Goal: Information Seeking & Learning: Learn about a topic

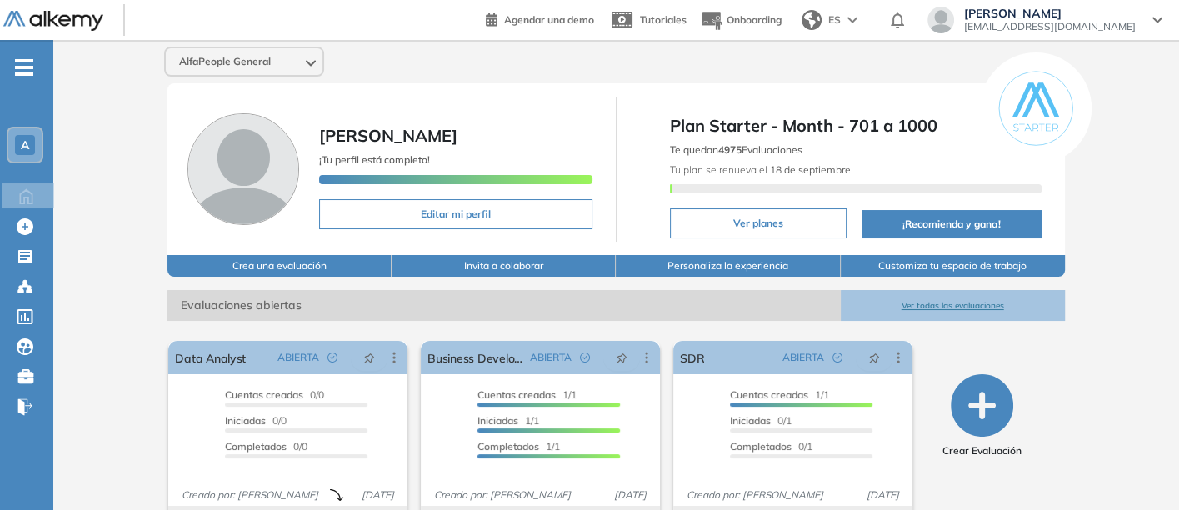
click at [922, 299] on button "Ver todas las evaluaciones" at bounding box center [953, 305] width 224 height 31
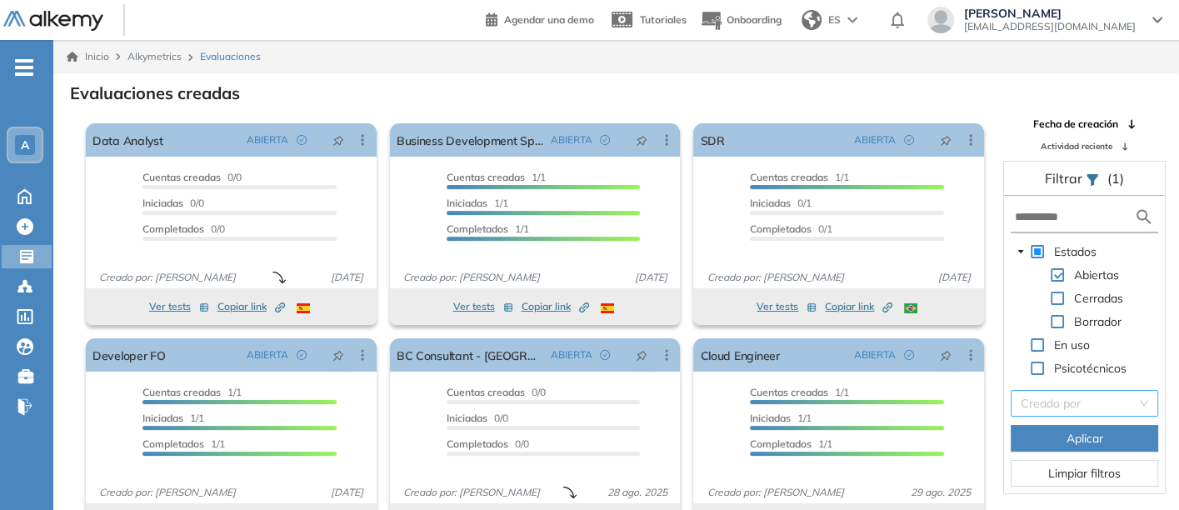
click at [1052, 399] on input "search" at bounding box center [1078, 403] width 116 height 25
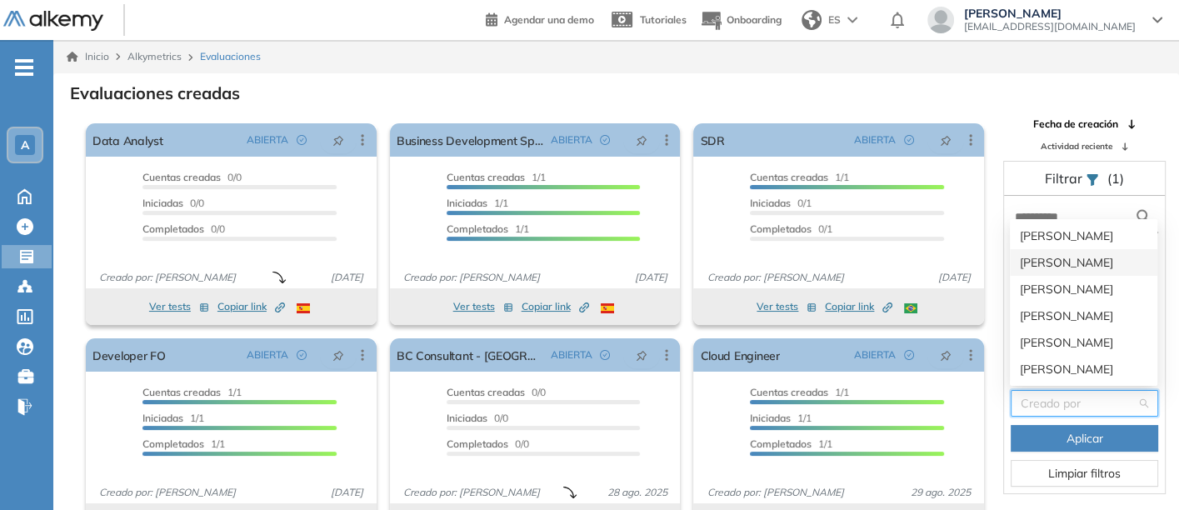
click at [1044, 257] on div "[PERSON_NAME]" at bounding box center [1083, 262] width 127 height 18
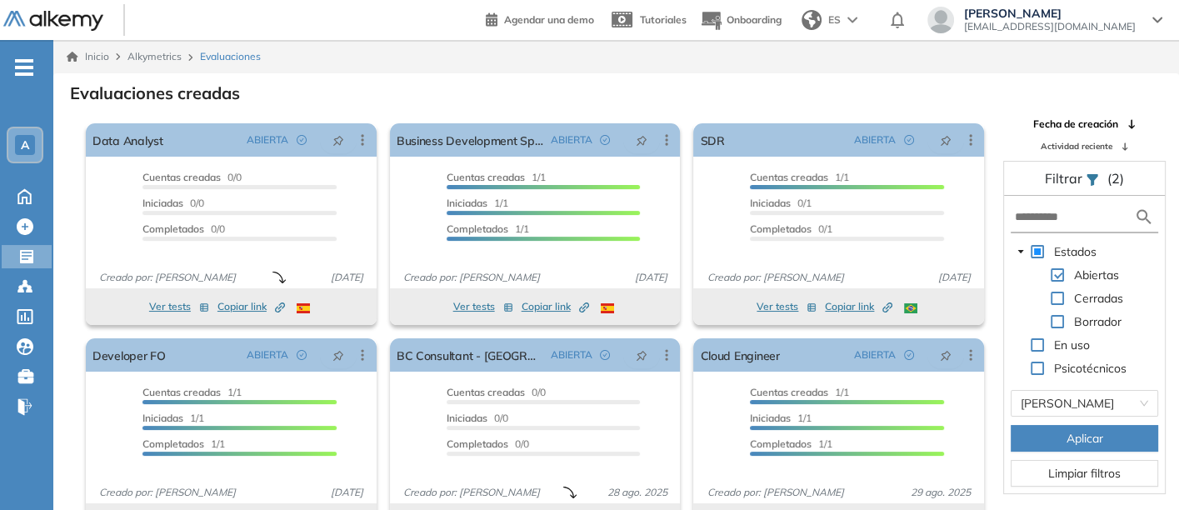
click at [1070, 432] on span "Aplicar" at bounding box center [1084, 438] width 37 height 18
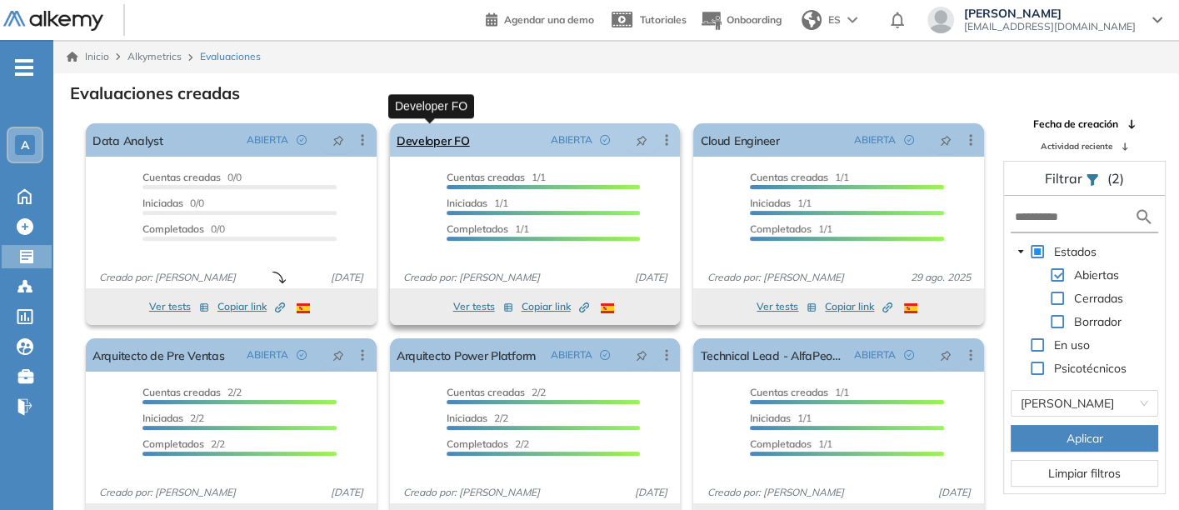
click at [420, 137] on link "Developer FO" at bounding box center [433, 139] width 73 height 33
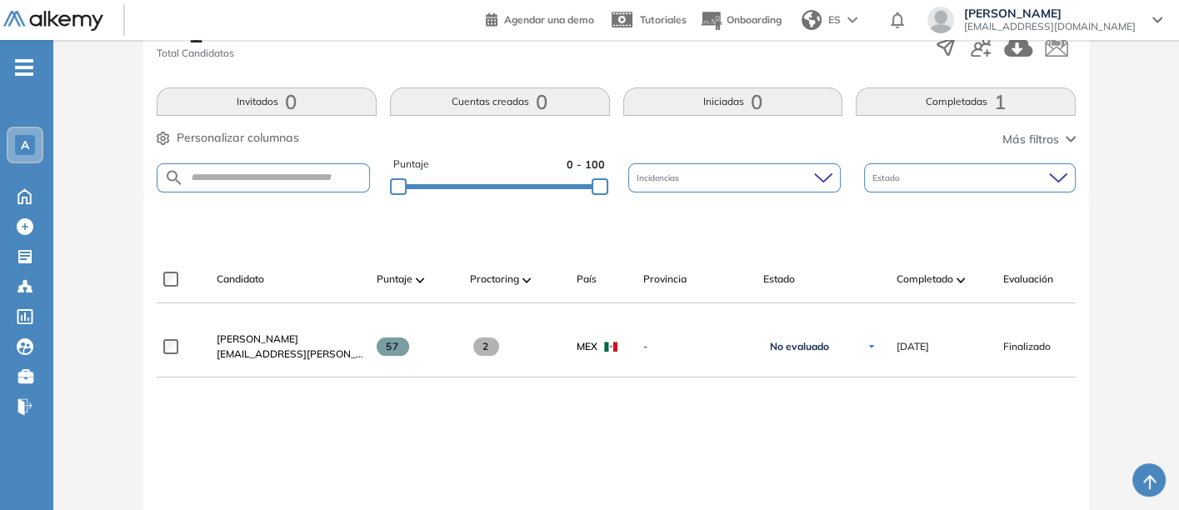
scroll to position [370, 0]
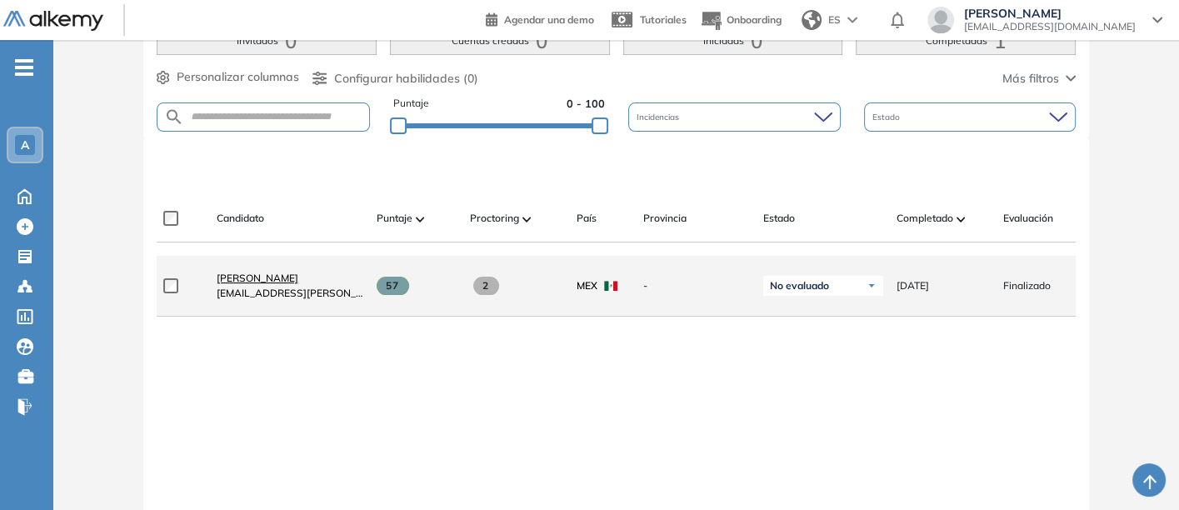
click at [242, 276] on span "[PERSON_NAME]" at bounding box center [258, 278] width 82 height 12
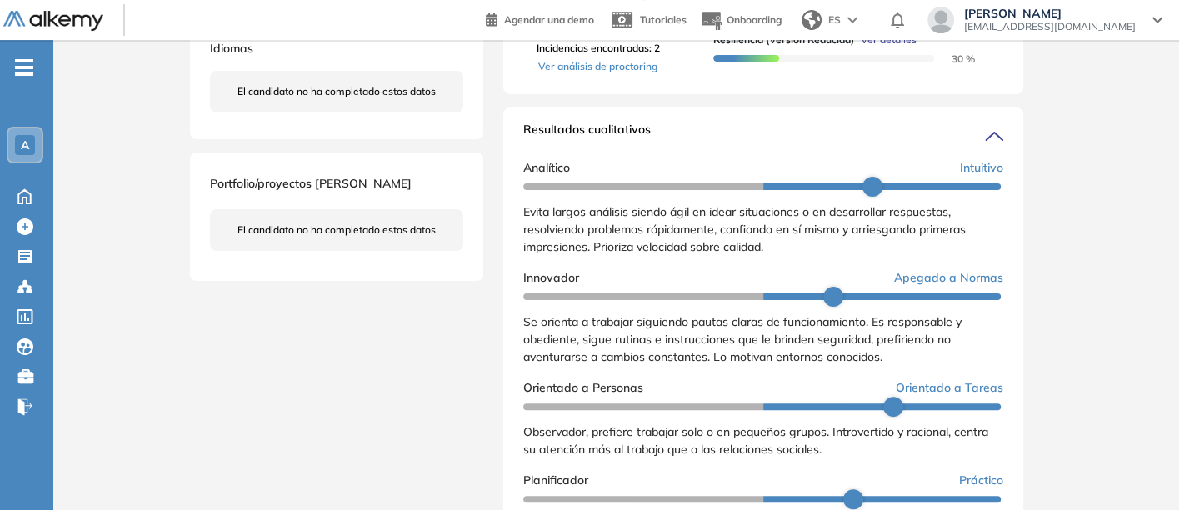
scroll to position [77, 0]
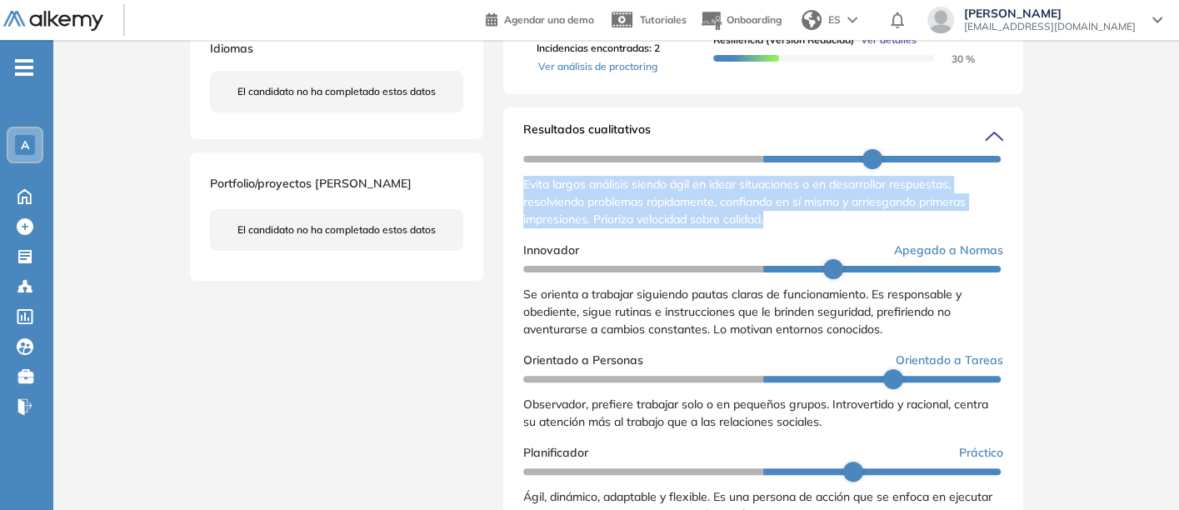
drag, startPoint x: 521, startPoint y: 197, endPoint x: 791, endPoint y: 248, distance: 275.5
click at [791, 248] on div "Resultados cualitativos Personalidad Alkemy - INAP Reporte cualitativo Reporte …" at bounding box center [763, 333] width 520 height 453
copy span "Evita largos análisis siendo ágil en idear situaciones o en desarrollar respues…"
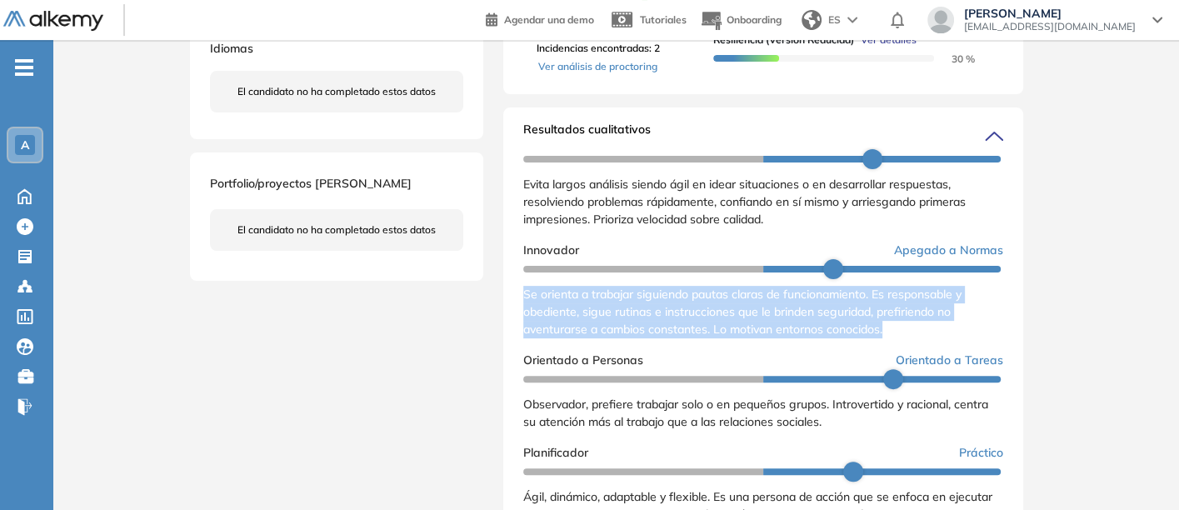
drag, startPoint x: 521, startPoint y: 310, endPoint x: 899, endPoint y: 351, distance: 380.4
click at [899, 351] on div "Resultados cualitativos Personalidad Alkemy - INAP Reporte cualitativo Reporte …" at bounding box center [763, 333] width 520 height 453
copy span "Se orienta a trabajar siguiendo pautas claras de funcionamiento. Es responsable…"
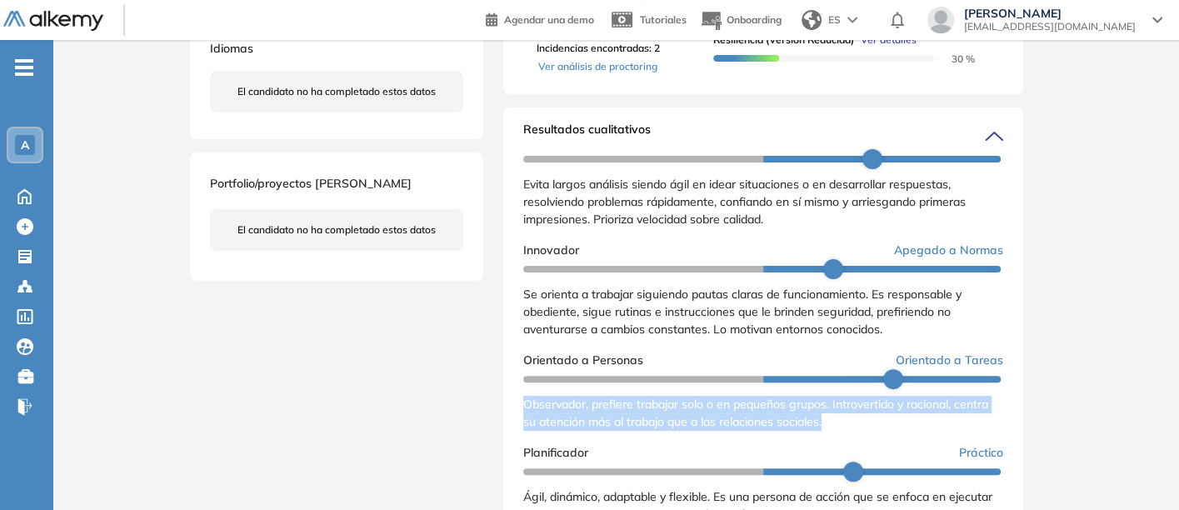
drag, startPoint x: 522, startPoint y: 422, endPoint x: 845, endPoint y: 440, distance: 322.9
click at [845, 431] on div "Observador, prefiere trabajar solo o en pequeños grupos. Introvertido y raciona…" at bounding box center [763, 413] width 480 height 35
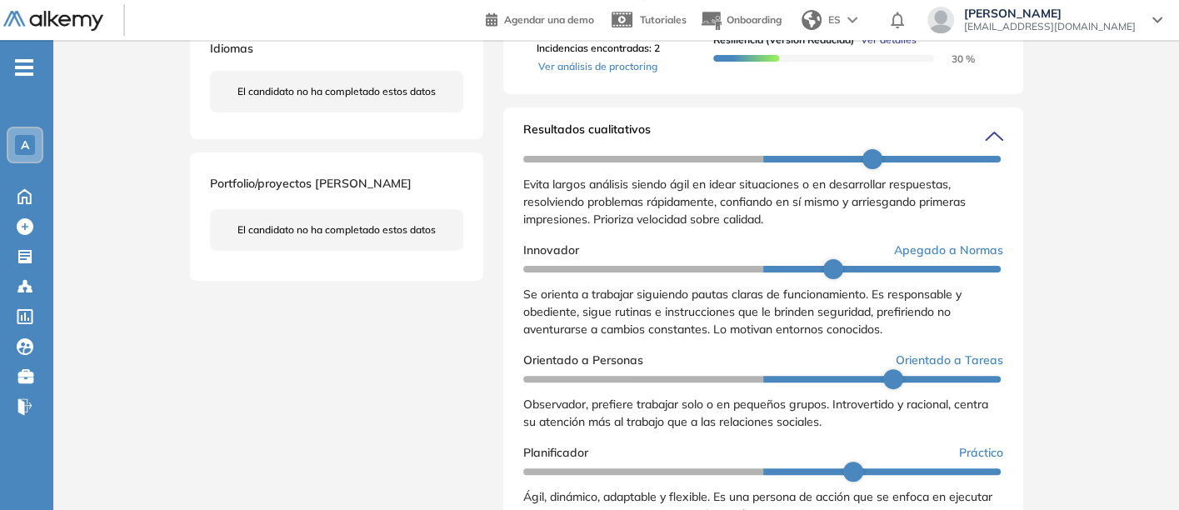
drag, startPoint x: 521, startPoint y: 415, endPoint x: 530, endPoint y: 417, distance: 9.5
click at [526, 417] on div "Resultados cualitativos Personalidad Alkemy - INAP Reporte cualitativo Reporte …" at bounding box center [763, 333] width 520 height 453
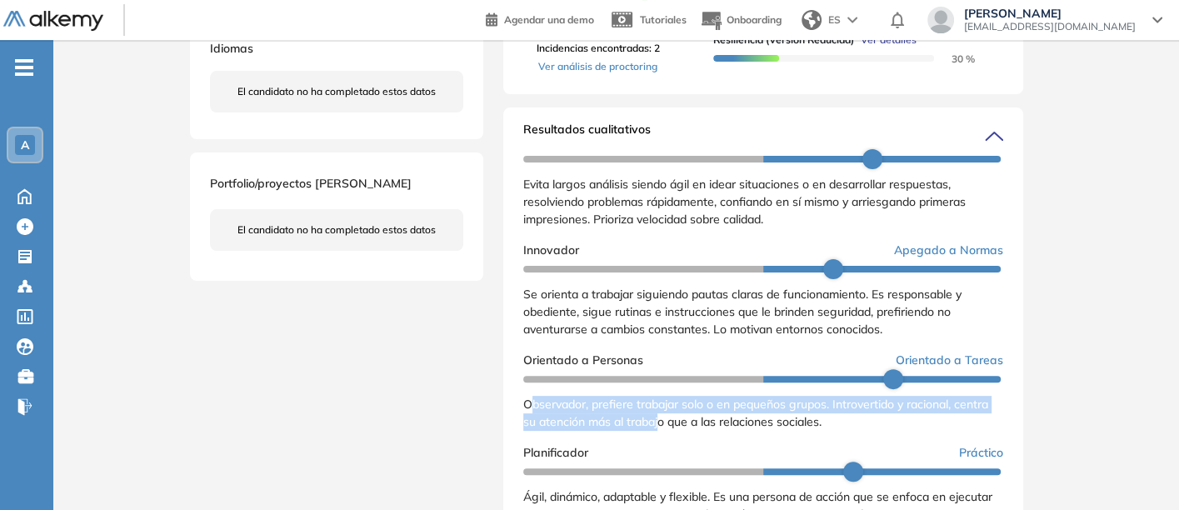
drag, startPoint x: 530, startPoint y: 417, endPoint x: 661, endPoint y: 437, distance: 133.0
click at [661, 429] on span "Observador, prefiere trabajar solo o en pequeños grupos. Introvertido y raciona…" at bounding box center [755, 413] width 465 height 32
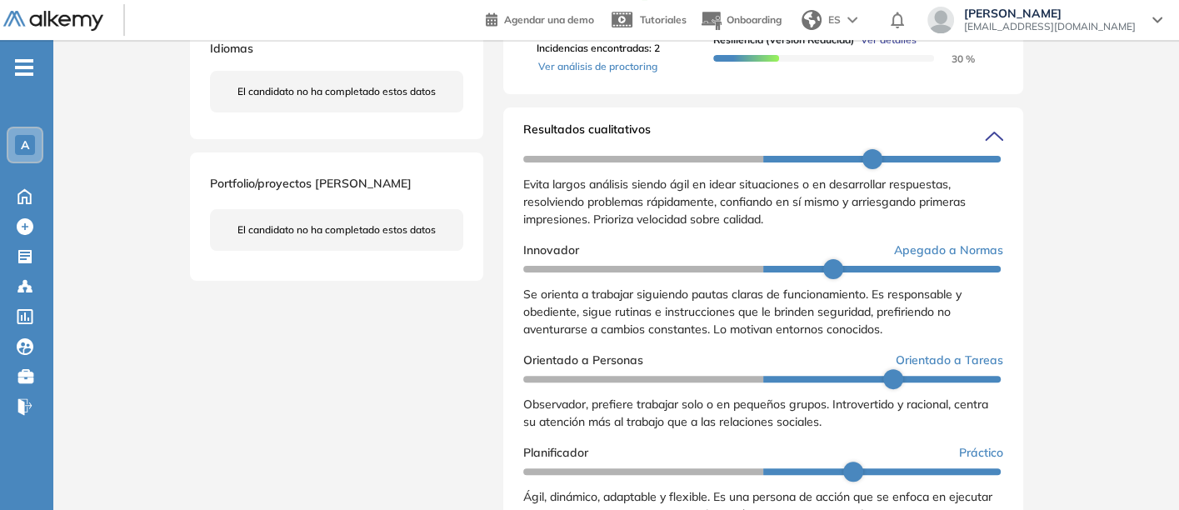
click at [523, 415] on span "Observador, prefiere trabajar solo o en pequeños grupos. Introvertido y raciona…" at bounding box center [755, 413] width 465 height 32
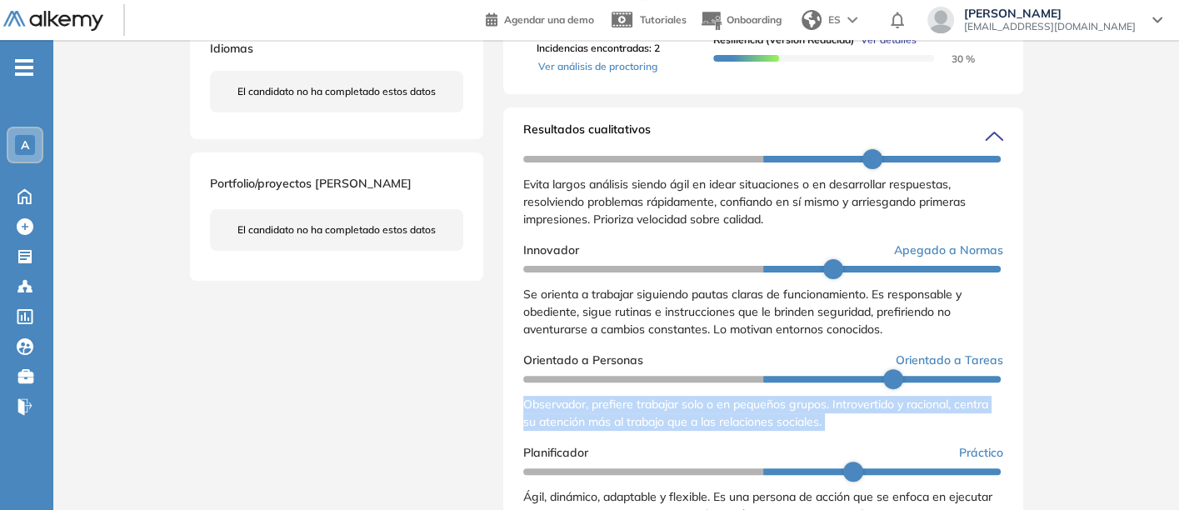
drag, startPoint x: 521, startPoint y: 415, endPoint x: 828, endPoint y: 437, distance: 307.3
click at [828, 431] on div "Observador, prefiere trabajar solo o en pequeños grupos. Introvertido y raciona…" at bounding box center [763, 413] width 480 height 35
drag, startPoint x: 523, startPoint y: 422, endPoint x: 828, endPoint y: 439, distance: 305.4
click at [828, 431] on div "Observador, prefiere trabajar solo o en pequeños grupos. Introvertido y raciona…" at bounding box center [763, 413] width 480 height 35
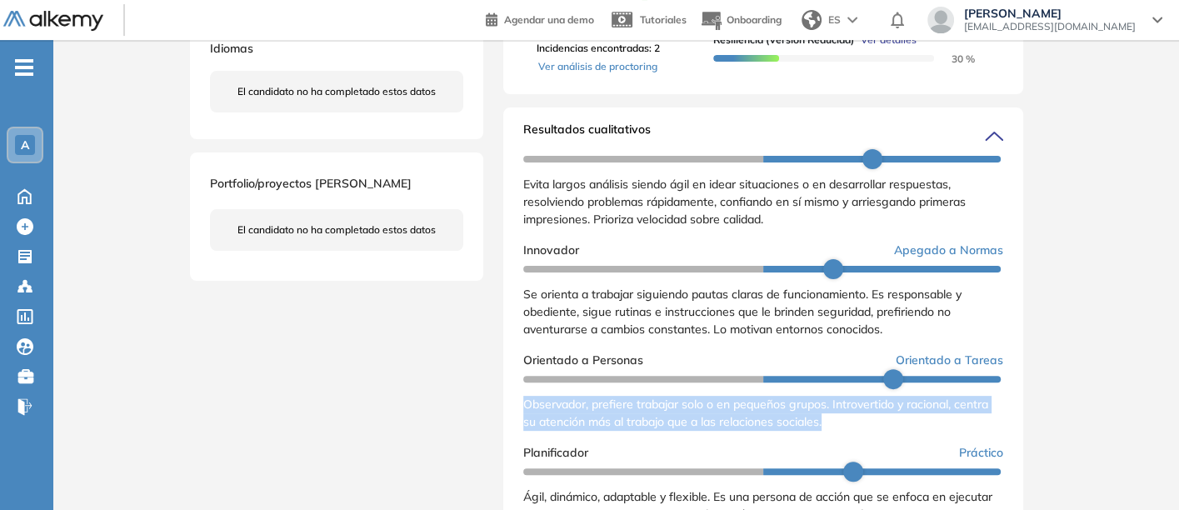
copy span "Observador, prefiere trabajar solo o en pequeños grupos. Introvertido y raciona…"
